Goal: Information Seeking & Learning: Learn about a topic

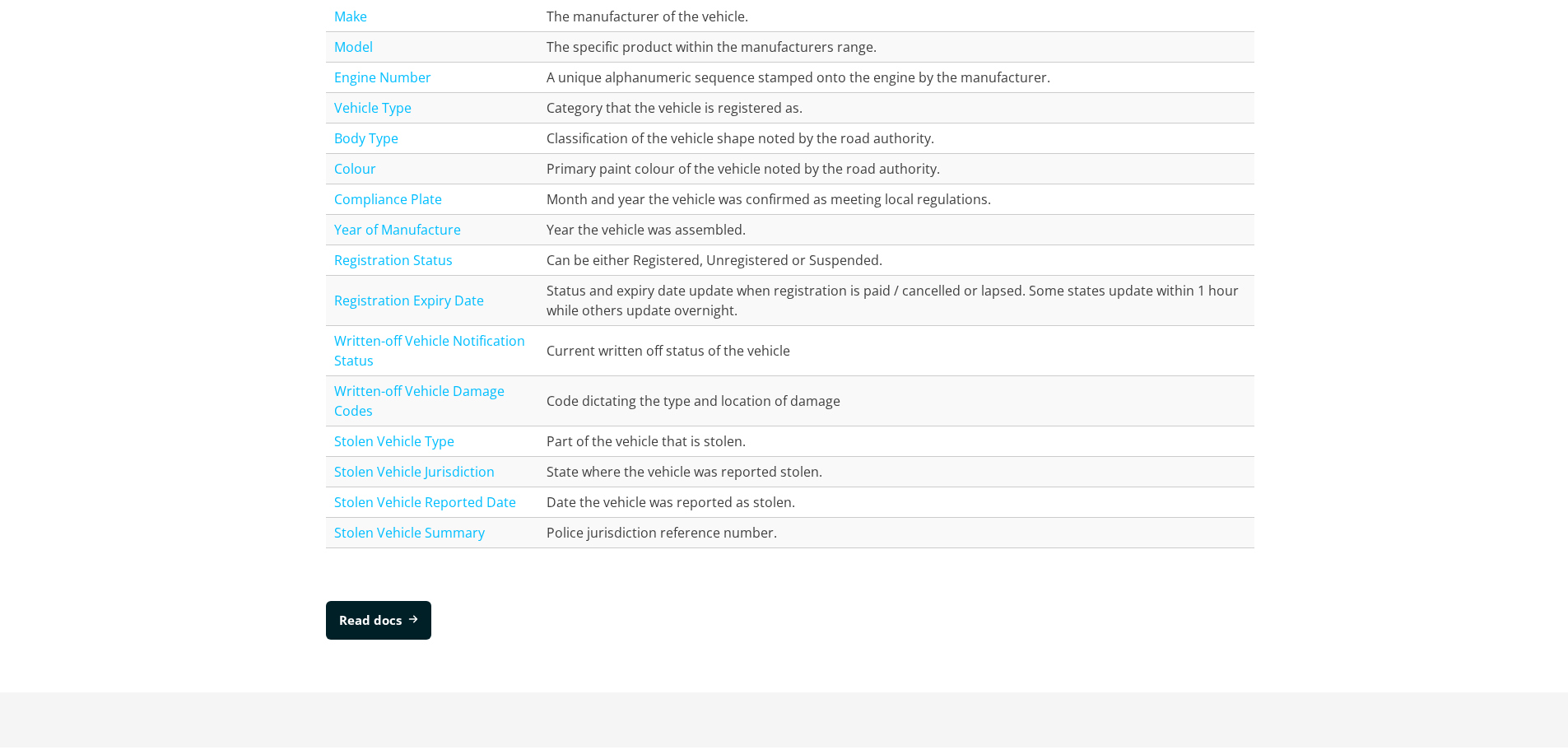
scroll to position [2387, 0]
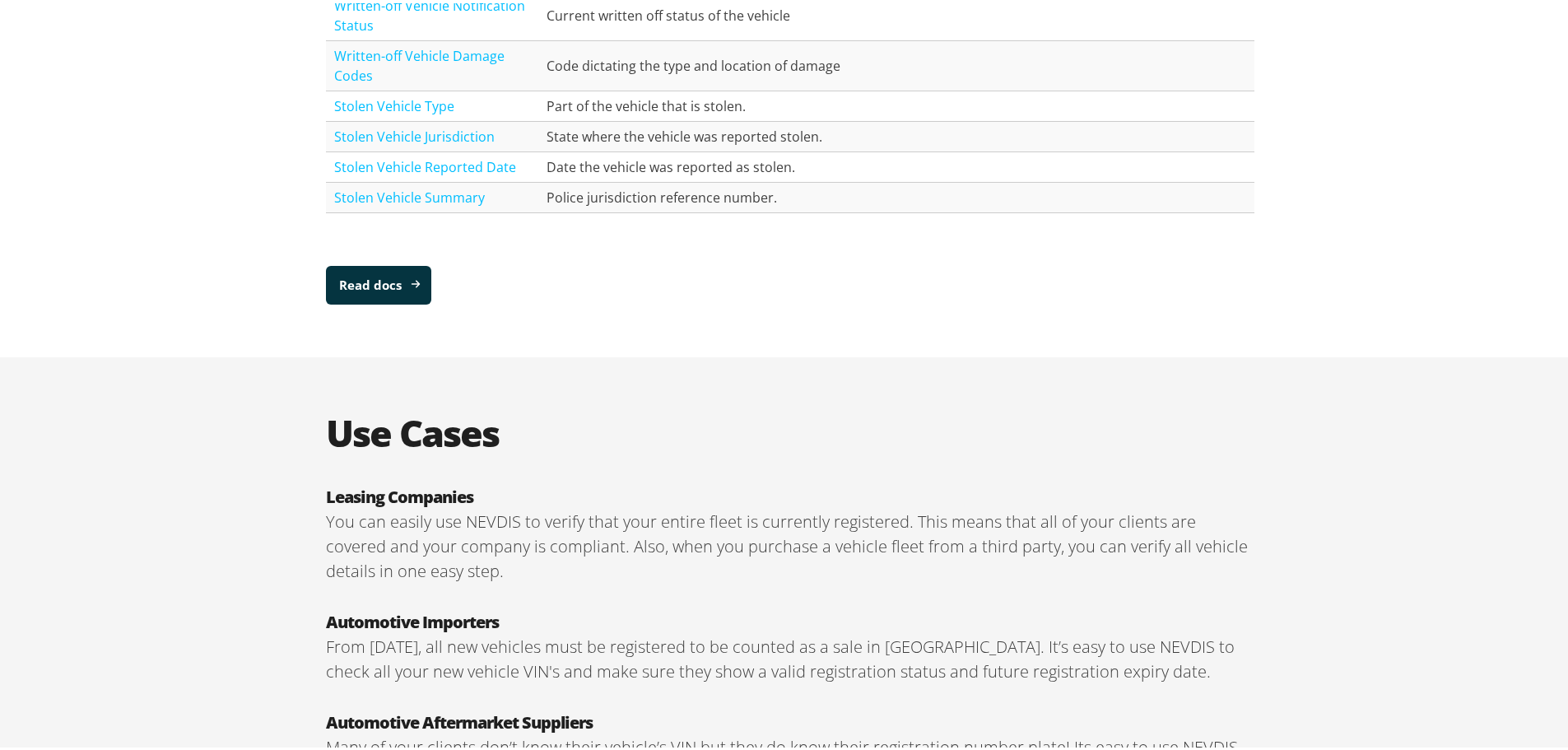
click at [393, 284] on link "Read docs" at bounding box center [378, 281] width 106 height 39
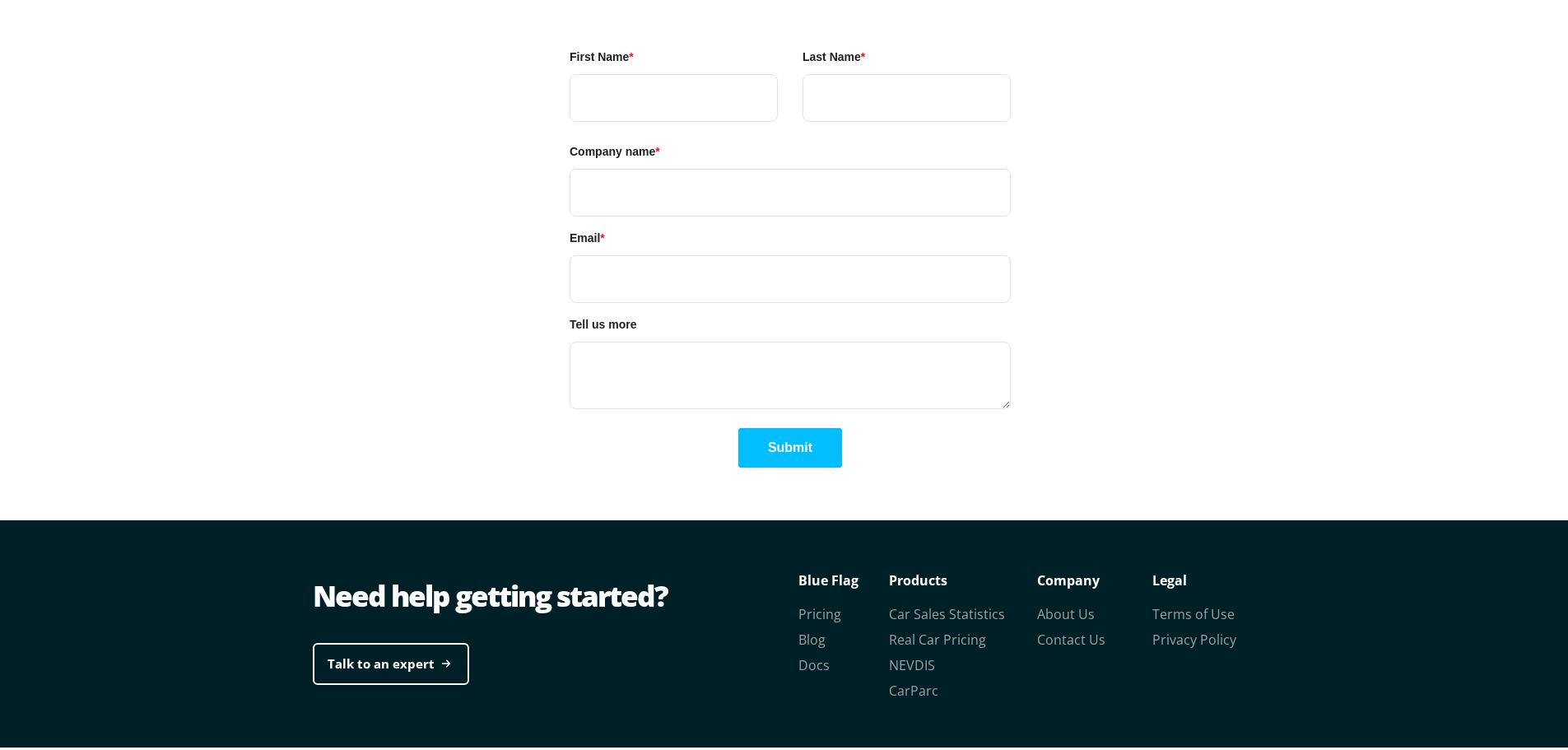
scroll to position [4016, 0]
